Goal: Communication & Community: Answer question/provide support

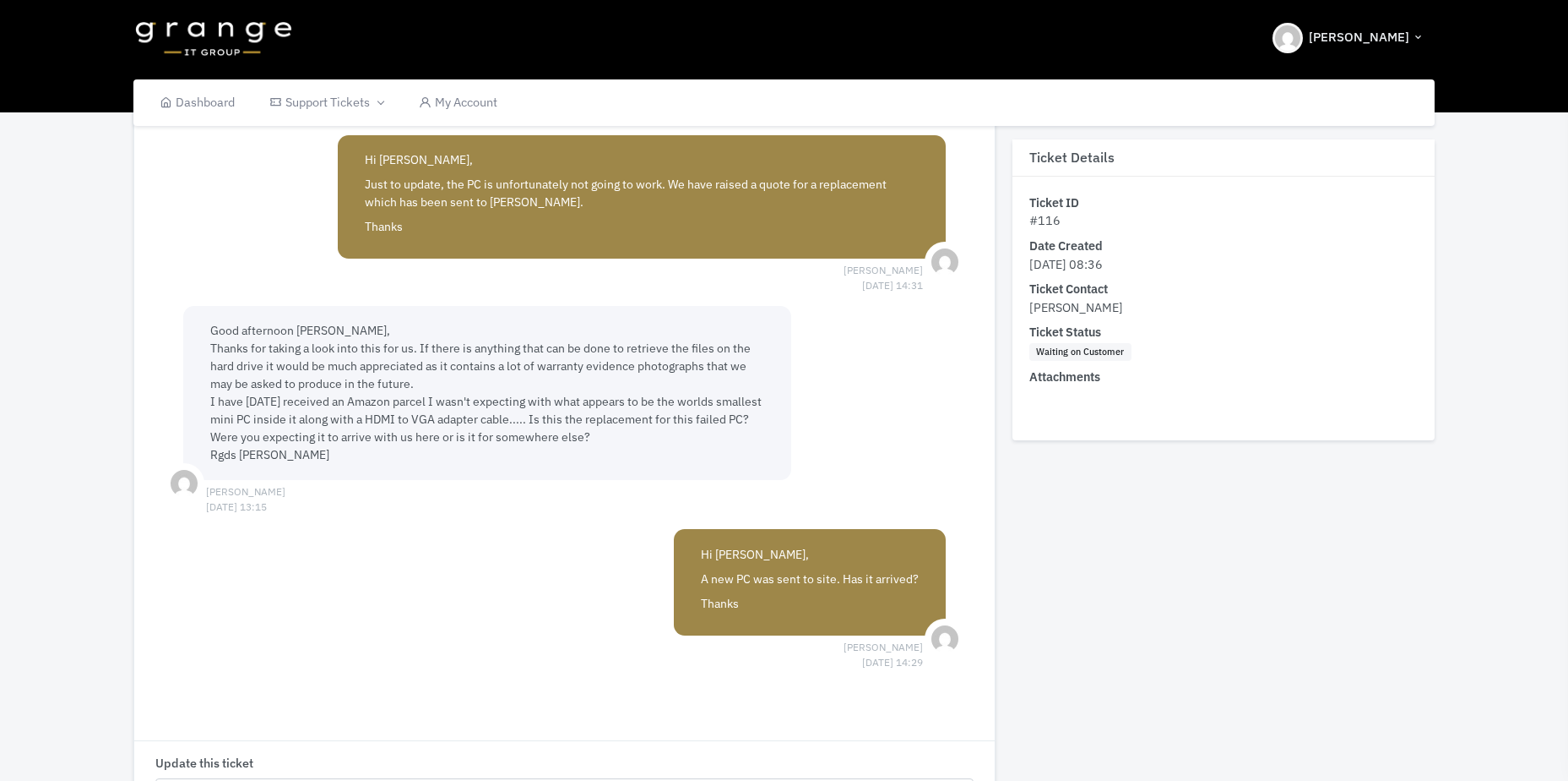
scroll to position [760, 0]
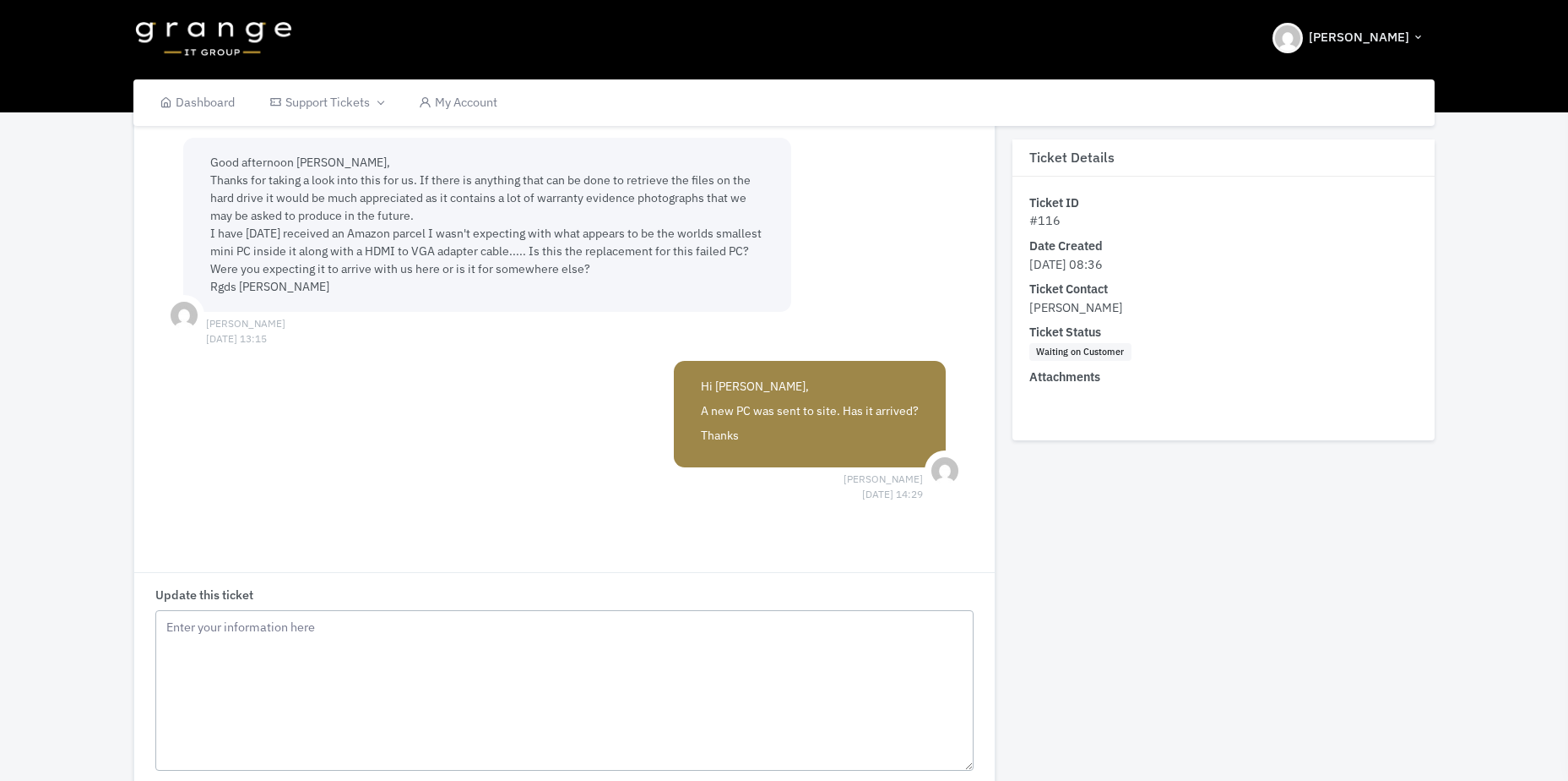
click at [338, 680] on textarea "Update this ticket" at bounding box center [564, 690] width 818 height 161
drag, startPoint x: 211, startPoint y: 233, endPoint x: 224, endPoint y: 234, distance: 13.0
click at [224, 234] on span "Good afternoon [PERSON_NAME], Thanks for taking a look into this for us. If the…" at bounding box center [487, 224] width 552 height 139
drag, startPoint x: 439, startPoint y: 688, endPoint x: 449, endPoint y: 678, distance: 14.1
click at [440, 686] on textarea "Hi [PERSON_NAME] Please see previous update on this ticket?" at bounding box center [564, 690] width 818 height 161
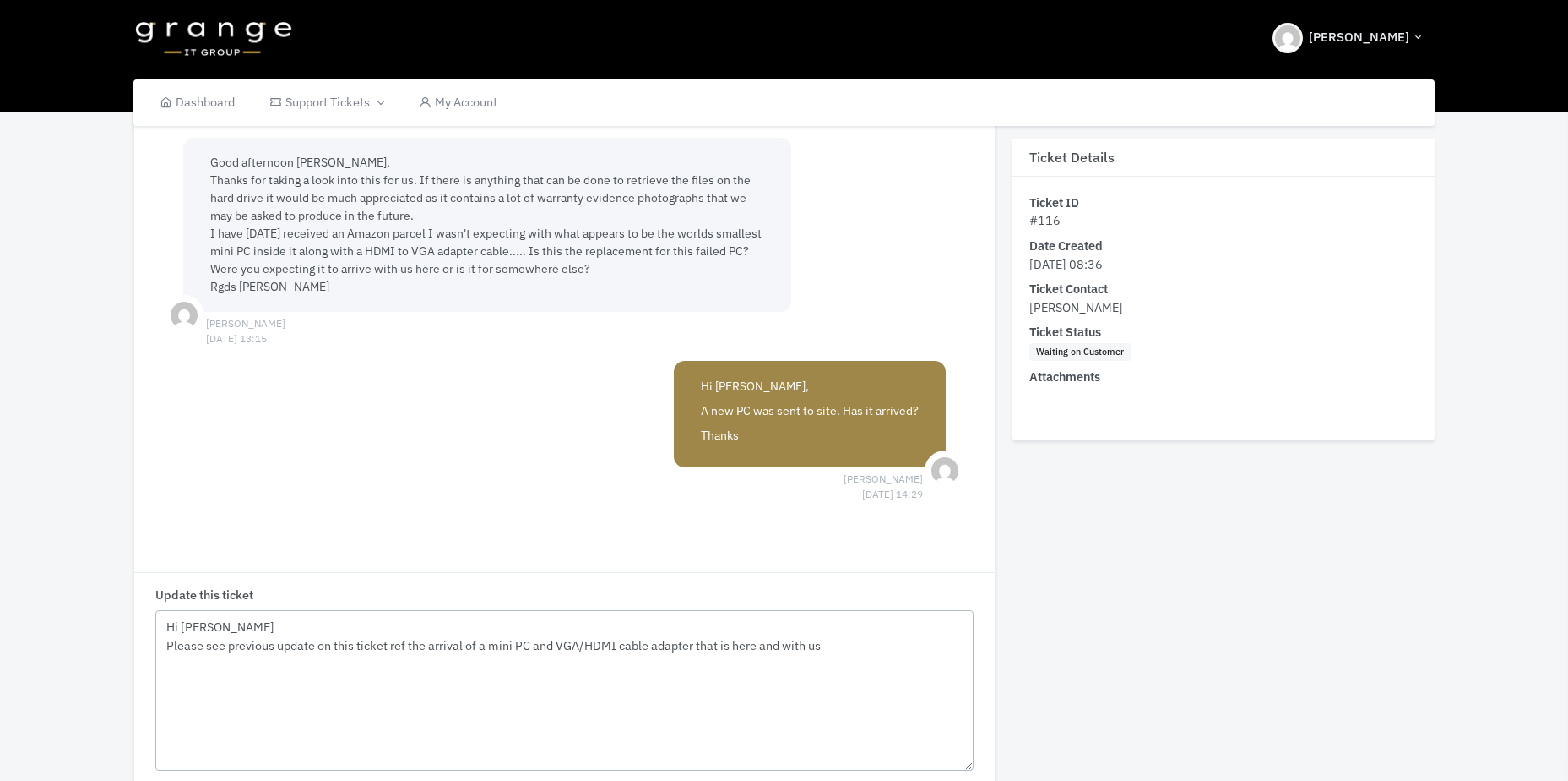
drag, startPoint x: 228, startPoint y: 646, endPoint x: 268, endPoint y: 608, distance: 55.2
click at [229, 645] on textarea "Hi [PERSON_NAME] Please see previous update on this ticket ref the arrival of a…" at bounding box center [564, 690] width 818 height 161
click at [855, 644] on textarea "Hi [PERSON_NAME] Please see my last update on this ticket ref the arrival of a …" at bounding box center [564, 690] width 818 height 161
drag, startPoint x: 443, startPoint y: 661, endPoint x: 508, endPoint y: 482, distance: 190.4
click at [443, 660] on textarea "Hi [PERSON_NAME] Please see my last update on this ticket ref the arrival of a …" at bounding box center [564, 690] width 818 height 161
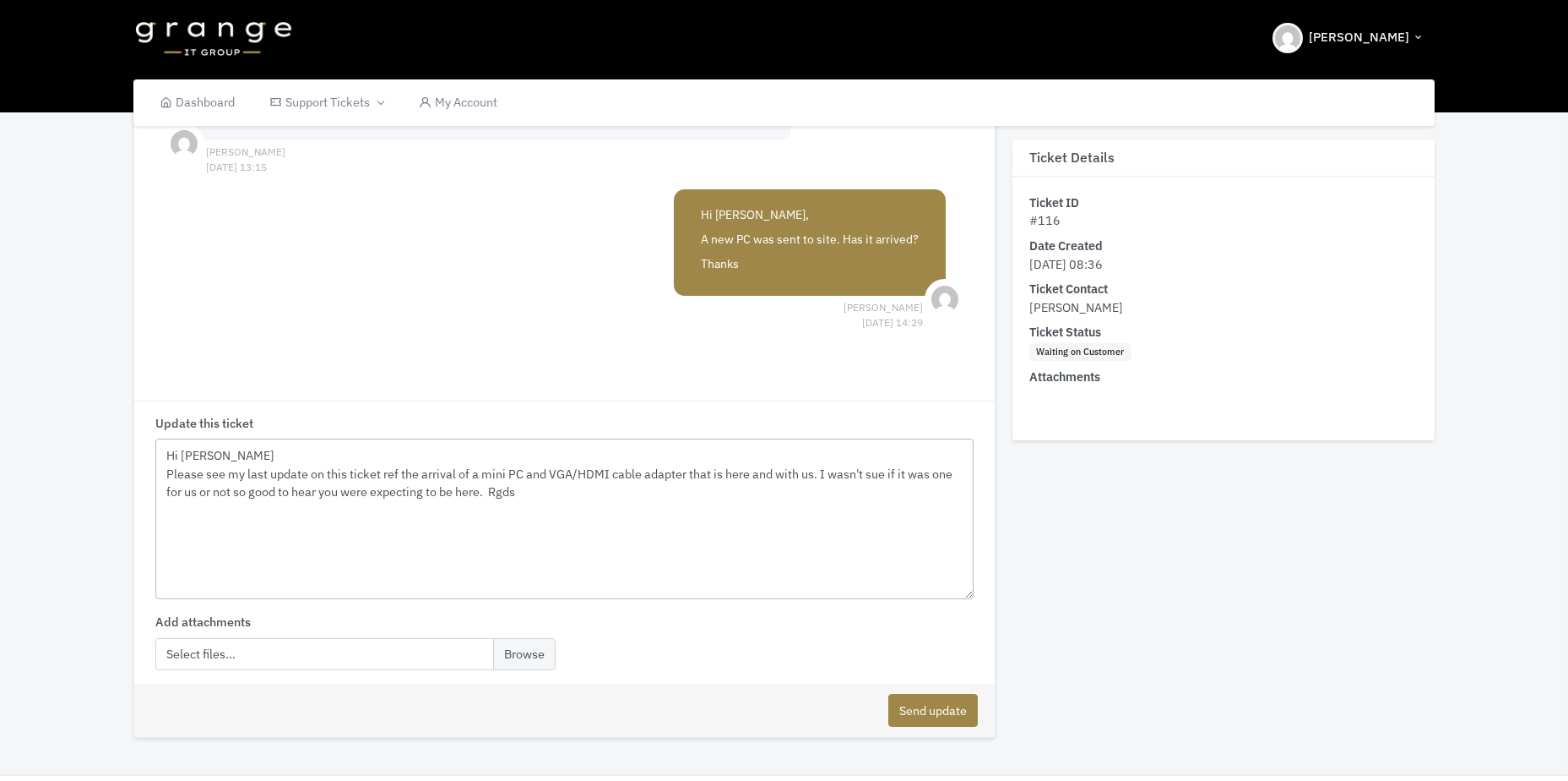
scroll to position [978, 0]
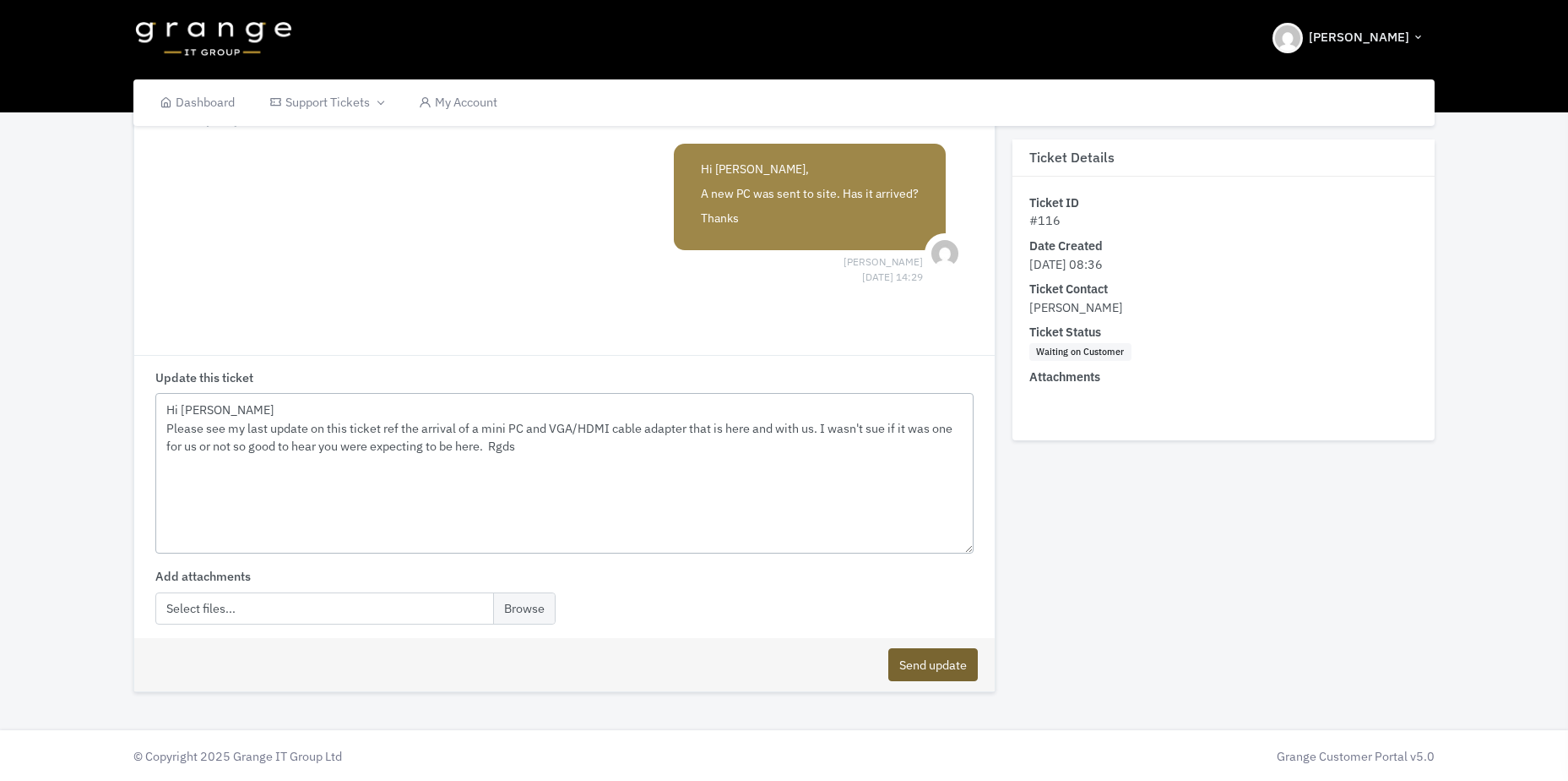
type textarea "Hi [PERSON_NAME] Please see my last update on this ticket ref the arrival of a …"
click at [923, 657] on button "Send update" at bounding box center [933, 664] width 90 height 33
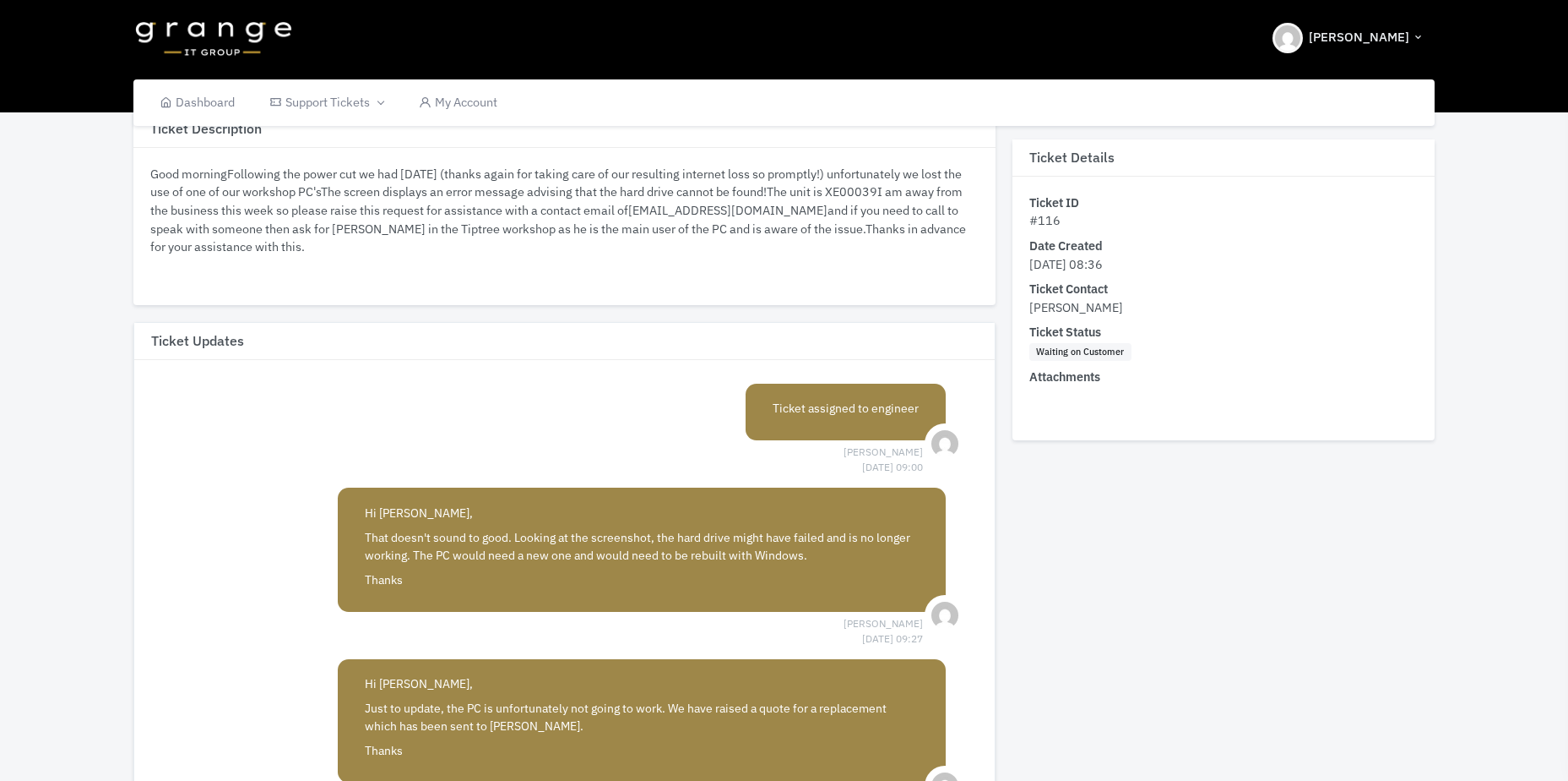
scroll to position [0, 0]
